Goal: Navigation & Orientation: Find specific page/section

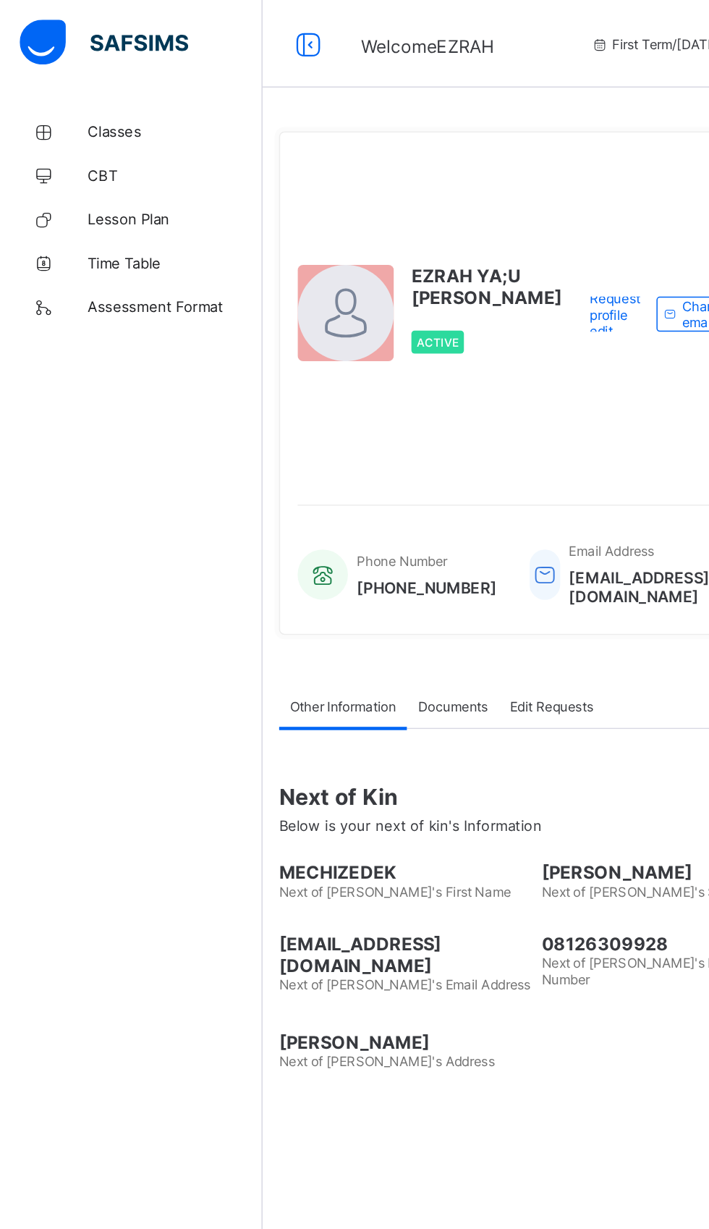
click at [80, 85] on span "Classes" at bounding box center [116, 87] width 116 height 12
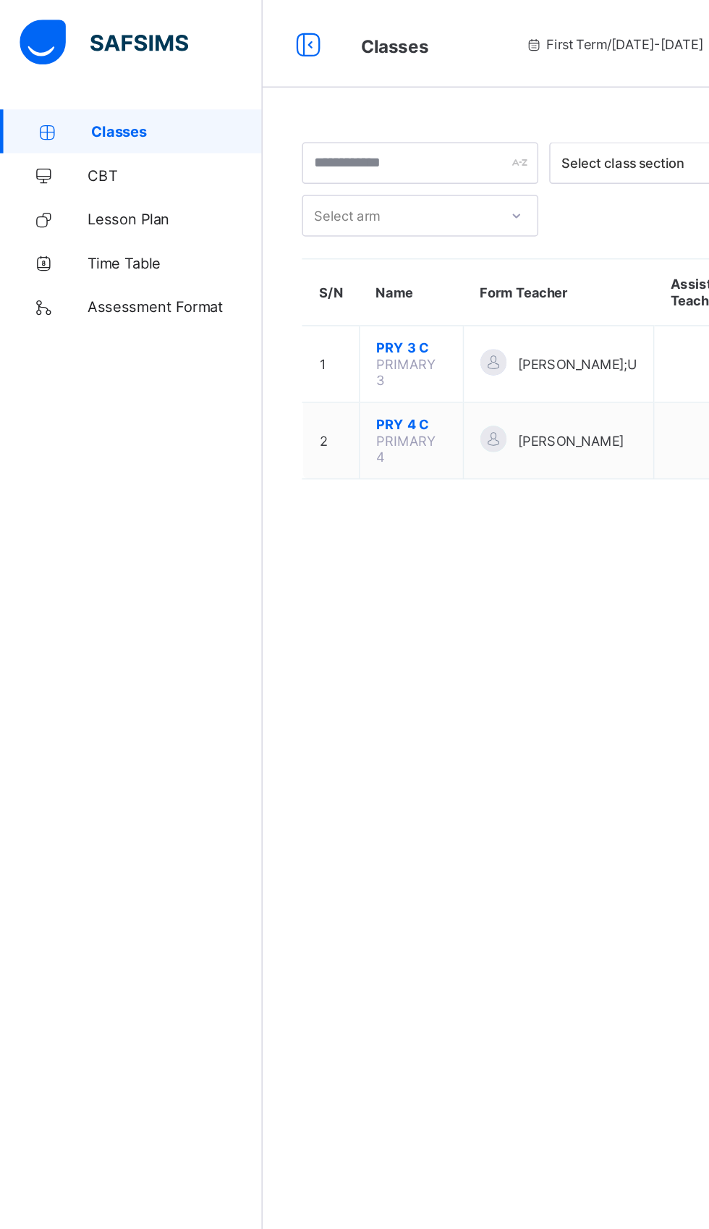
click at [274, 228] on span "PRY 3 C" at bounding box center [272, 229] width 46 height 11
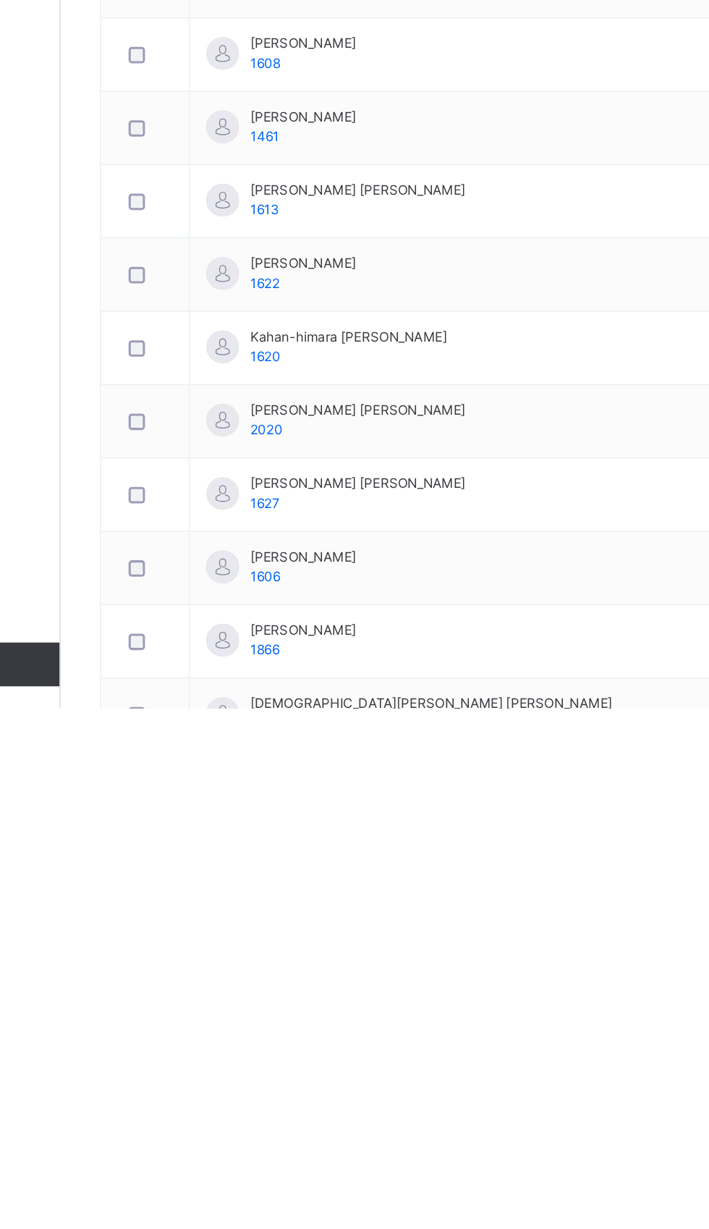
scroll to position [313, 0]
